Goal: Task Accomplishment & Management: Manage account settings

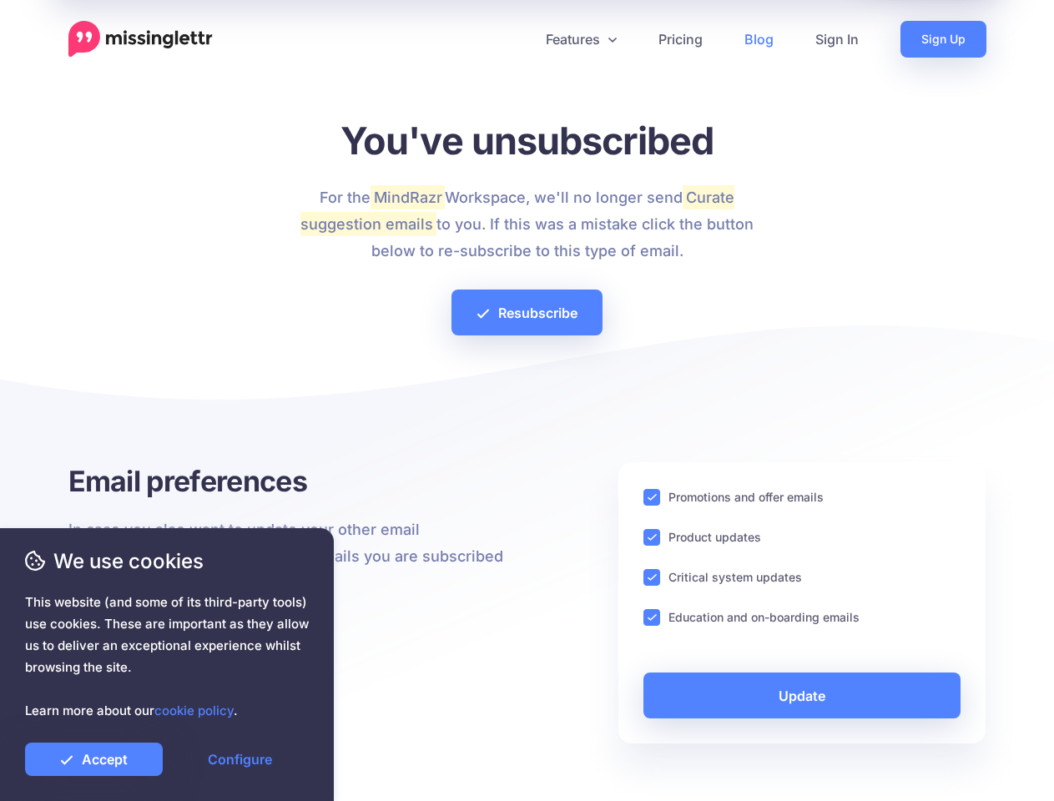
click at [527, 401] on div at bounding box center [527, 404] width 918 height 117
click at [520, 39] on icon at bounding box center [521, 39] width 8 height 8
click at [580, 39] on link "Features" at bounding box center [581, 39] width 113 height 37
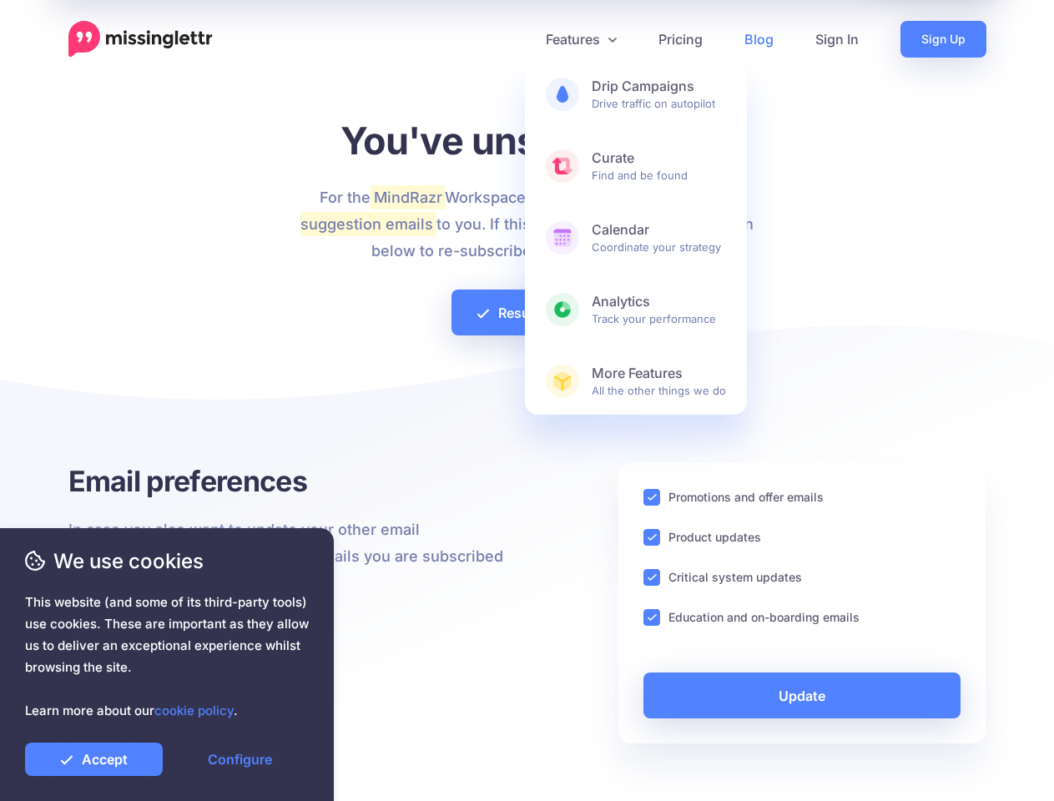
click at [652, 497] on ins at bounding box center [652, 497] width 17 height 17
click at [652, 538] on ins at bounding box center [652, 537] width 17 height 17
click at [652, 578] on ins at bounding box center [652, 577] width 17 height 17
click at [652, 618] on ins at bounding box center [652, 617] width 17 height 17
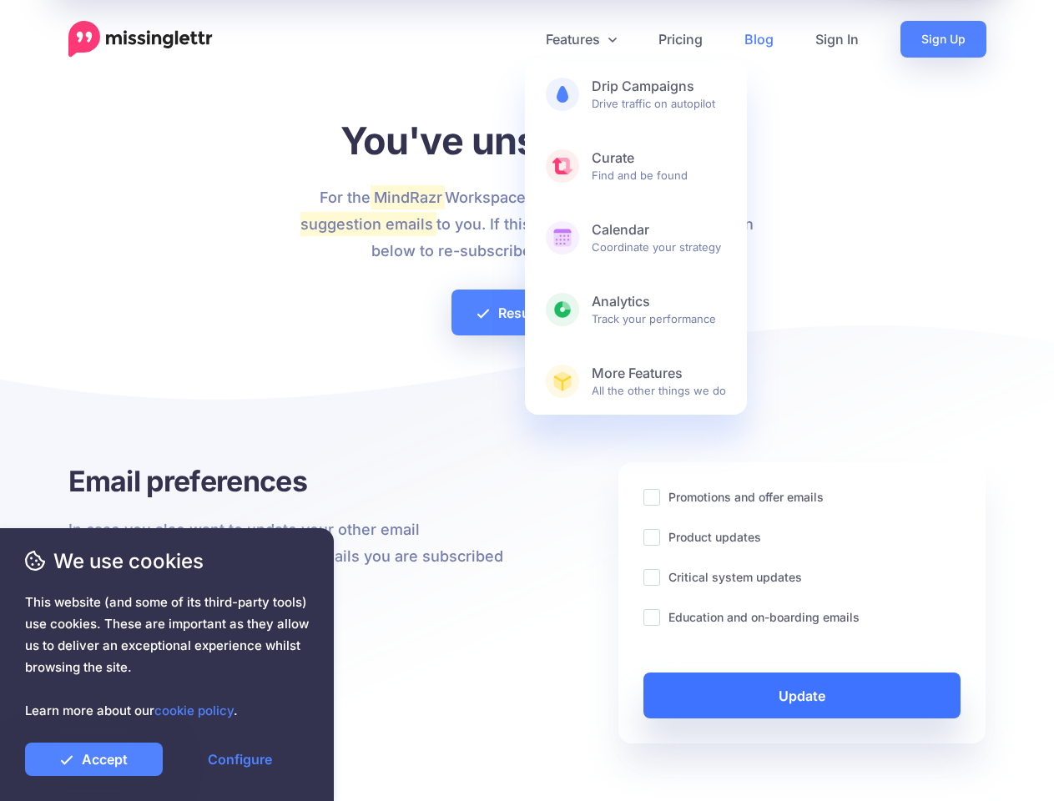
click at [802, 695] on link "Update" at bounding box center [803, 696] width 318 height 46
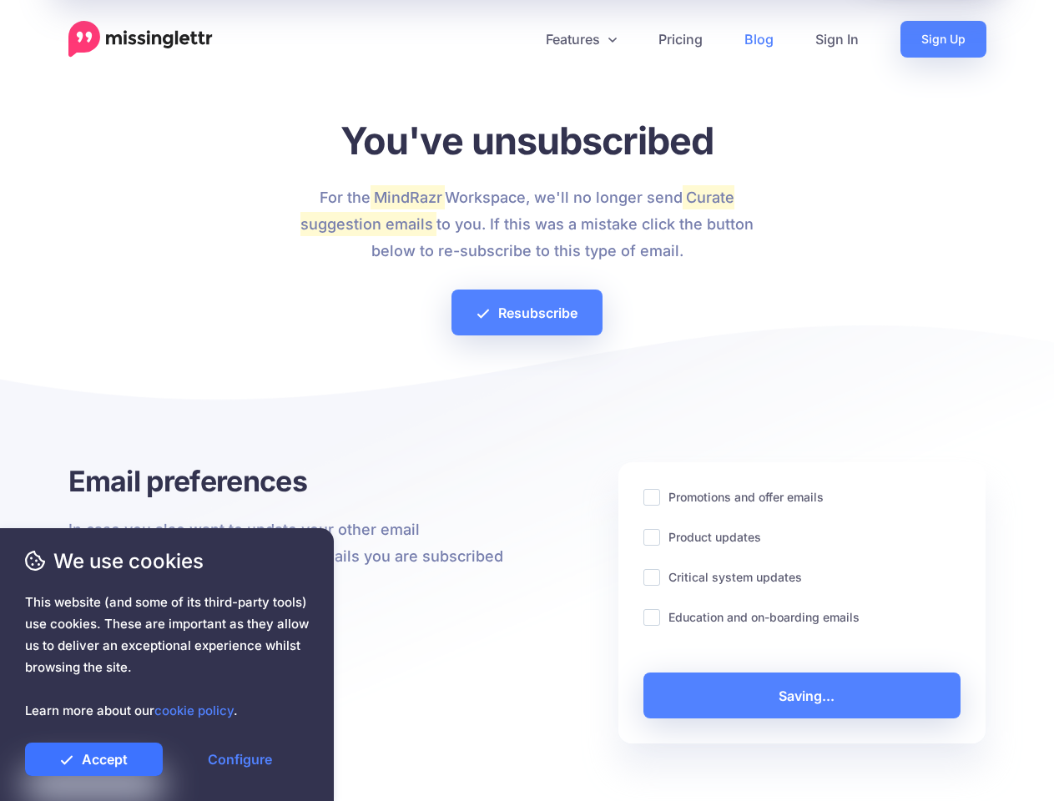
click at [93, 760] on link "Accept" at bounding box center [94, 759] width 138 height 33
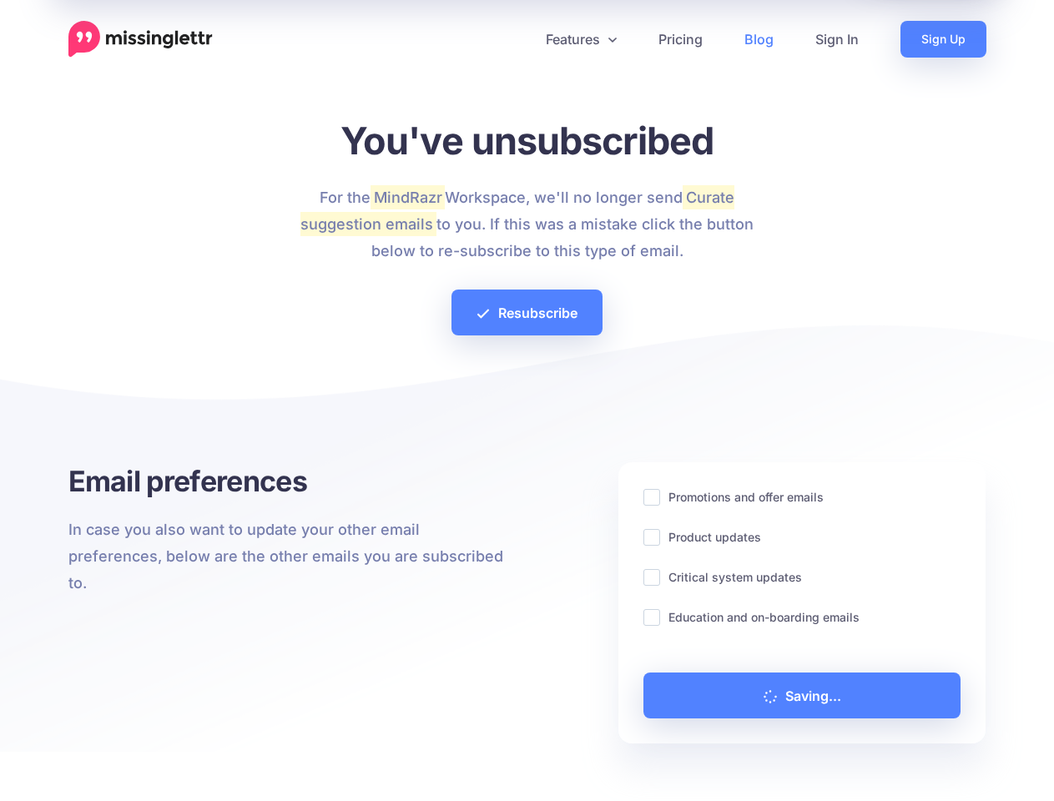
click at [240, 760] on link "Configure" at bounding box center [240, 759] width 138 height 33
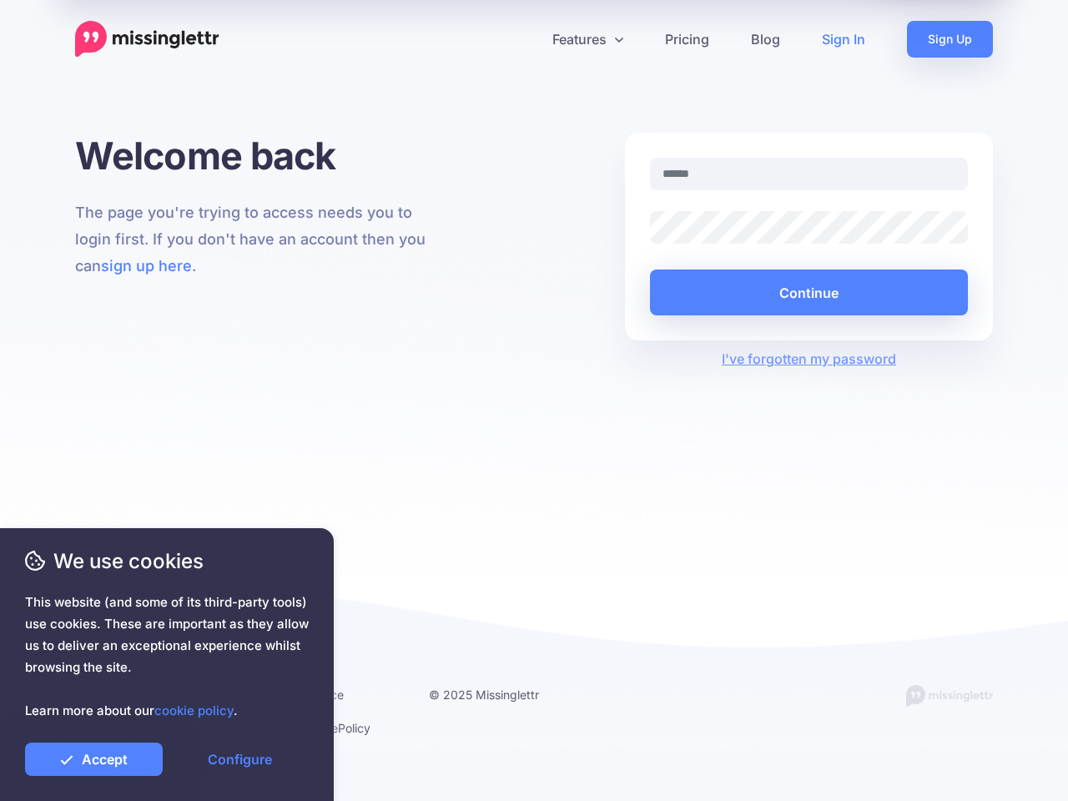
click at [534, 401] on div "Welcome back The page you're trying to access needs you to login first. If you …" at bounding box center [534, 355] width 1068 height 445
click at [528, 39] on icon at bounding box center [527, 39] width 8 height 8
click at [588, 39] on link "Features" at bounding box center [588, 39] width 113 height 37
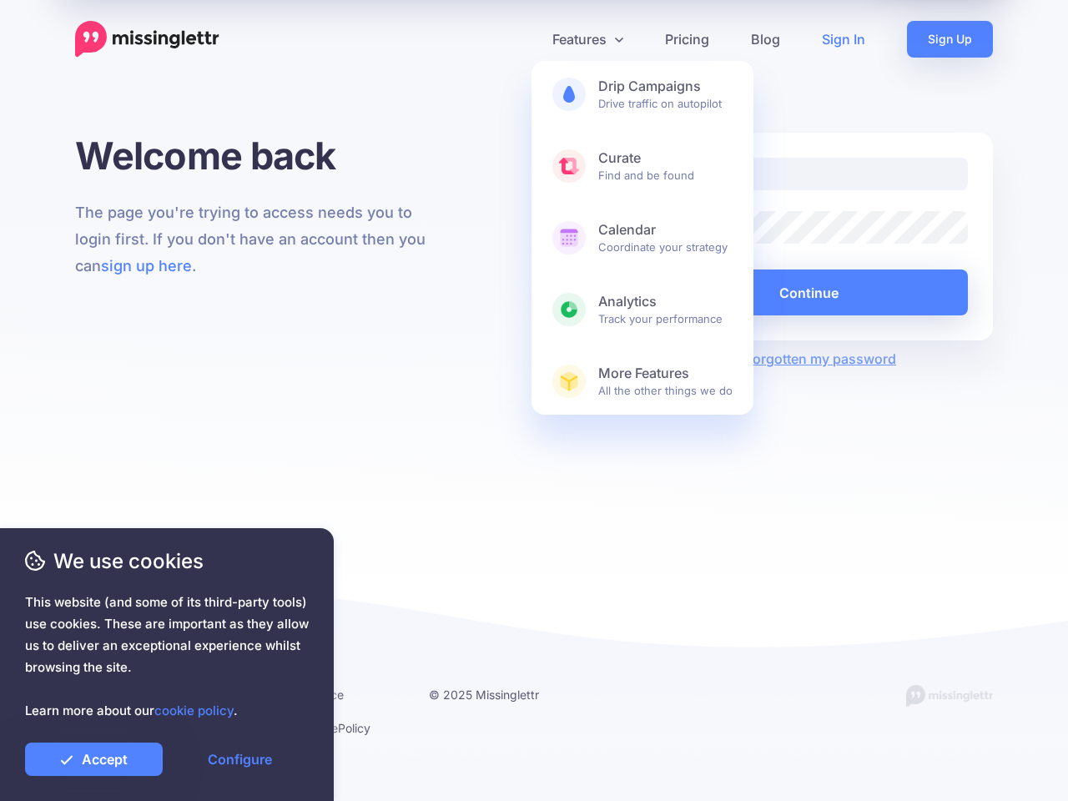
click at [809, 292] on button "Continue" at bounding box center [809, 293] width 318 height 46
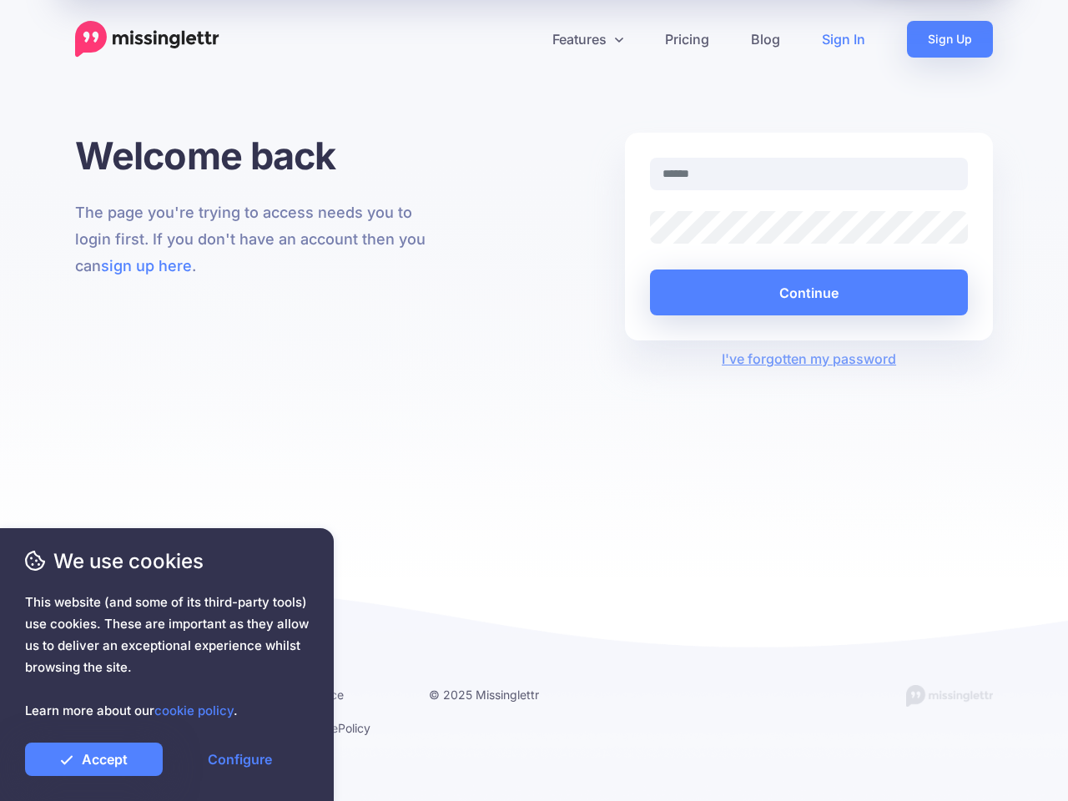
click at [93, 760] on link "Accept" at bounding box center [94, 759] width 138 height 33
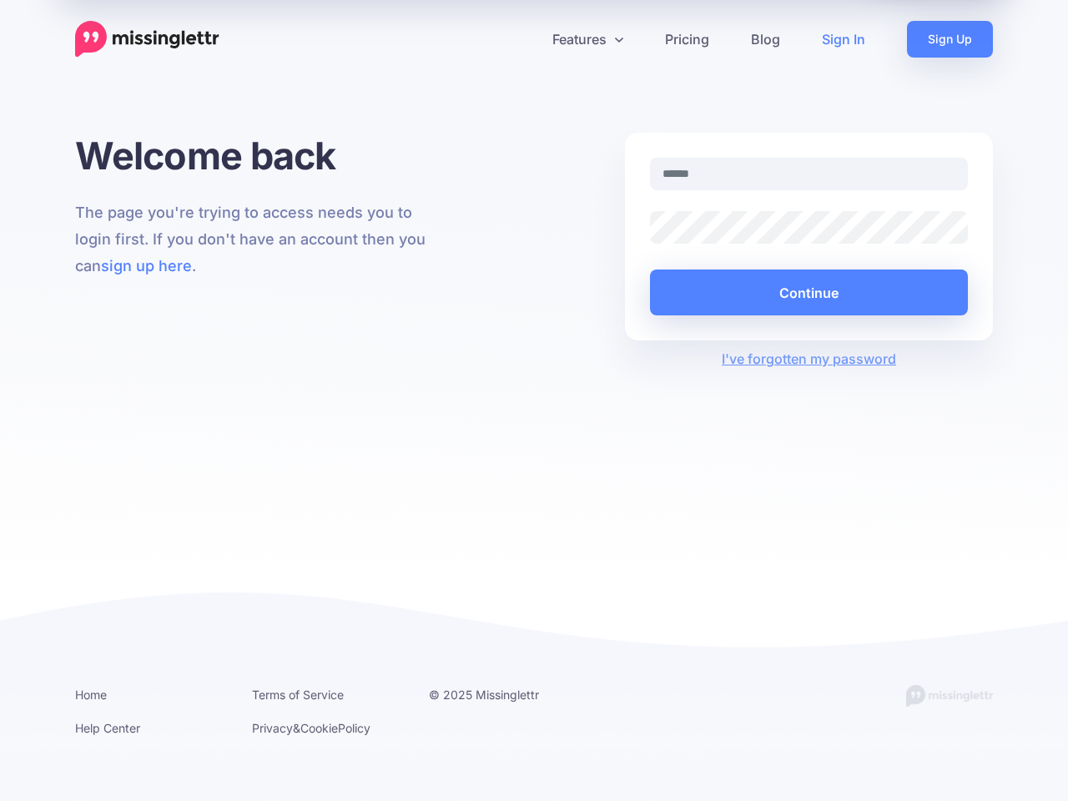
click at [240, 760] on link "Configure" at bounding box center [240, 759] width 138 height 33
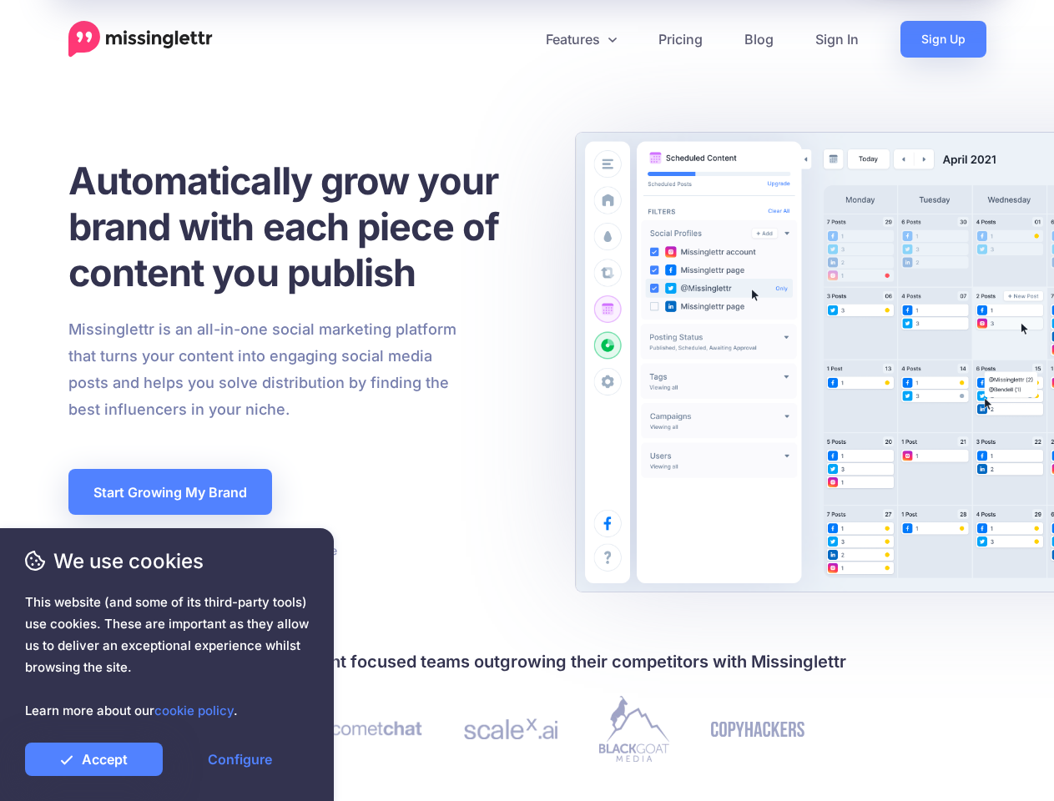
click at [527, 401] on div "Missinglettr is an all-in-one social marketing platform that turns your content…" at bounding box center [304, 369] width 497 height 107
click at [520, 39] on icon at bounding box center [521, 39] width 8 height 8
click at [580, 39] on link "Features" at bounding box center [581, 39] width 113 height 37
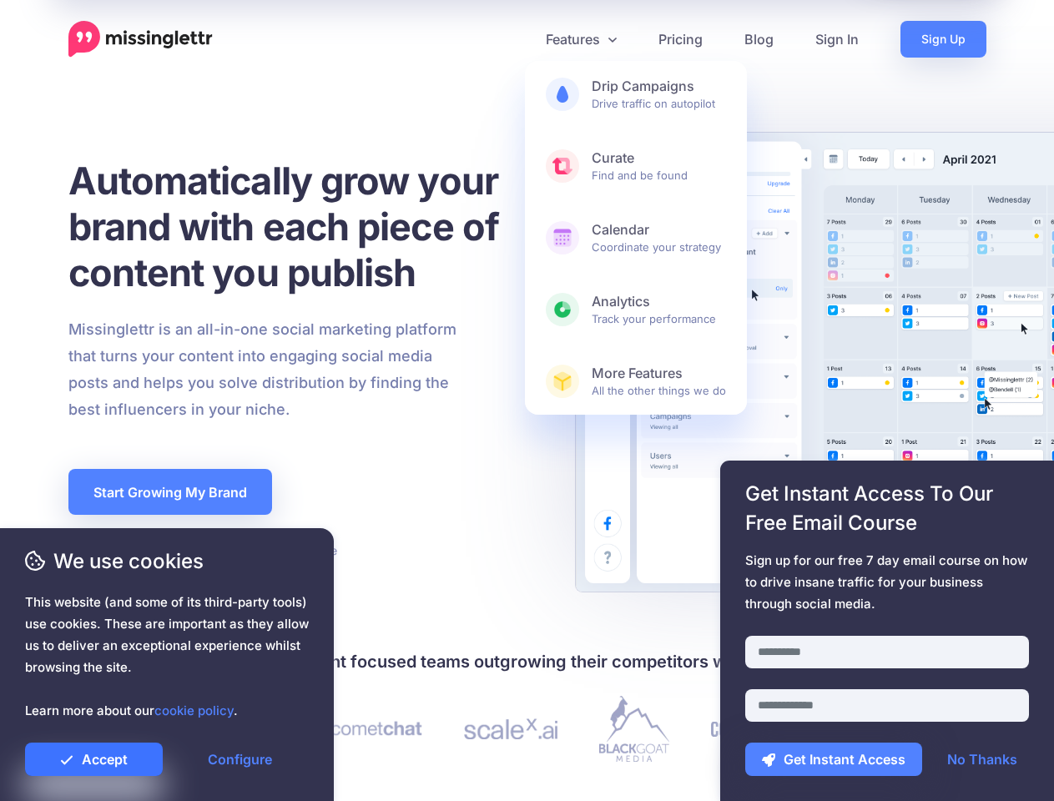
click at [93, 760] on link "Accept" at bounding box center [94, 759] width 138 height 33
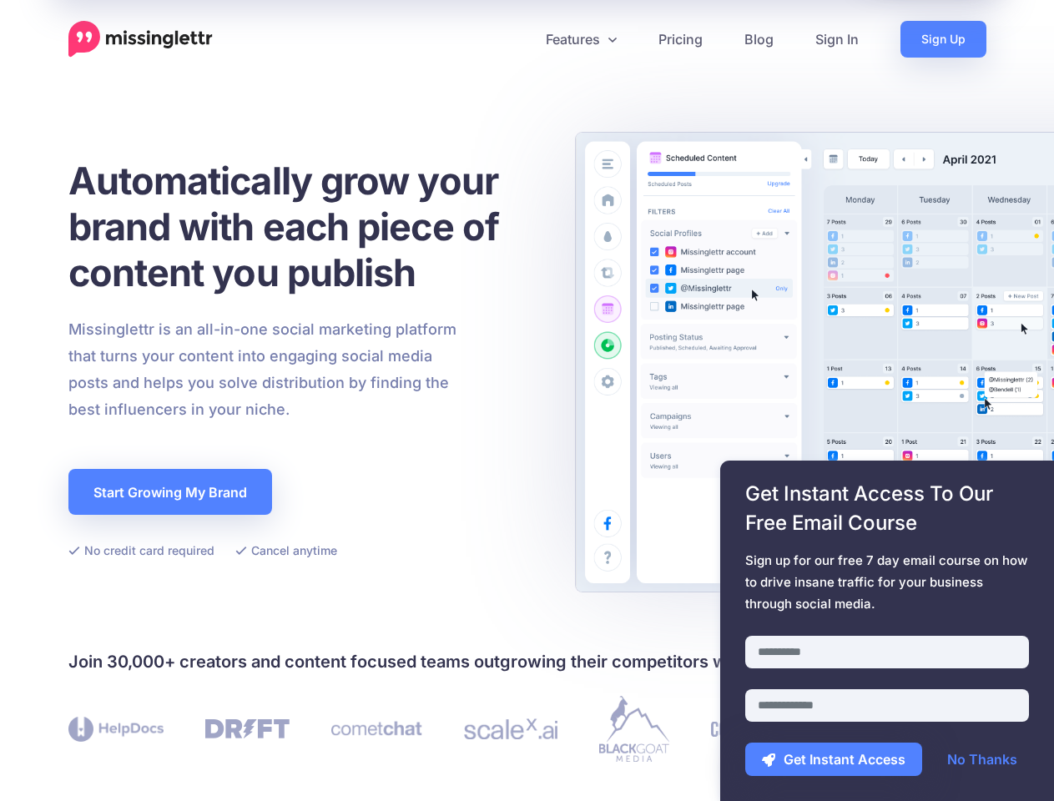
click at [240, 760] on link "Configure" at bounding box center [240, 759] width 138 height 33
